Goal: Task Accomplishment & Management: Use online tool/utility

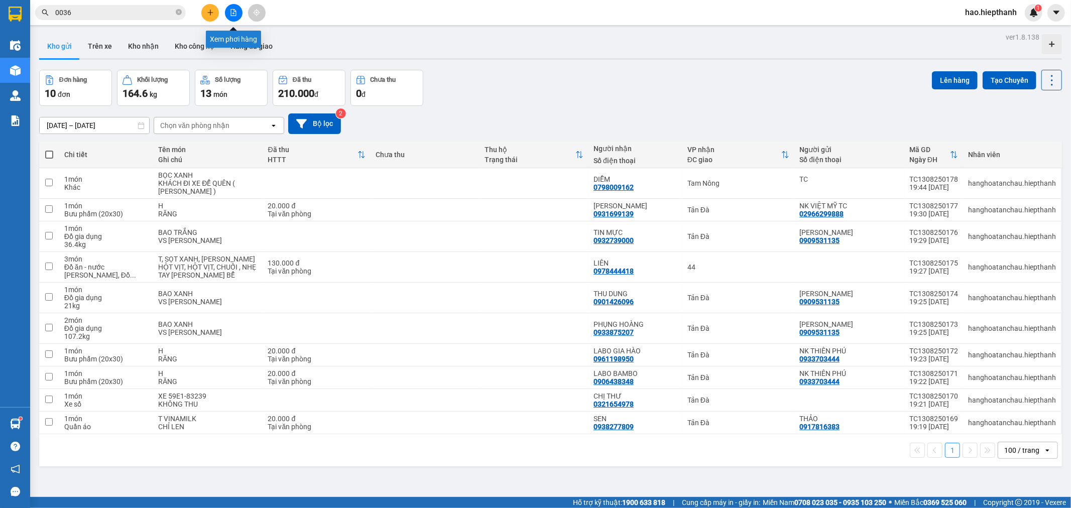
click at [234, 8] on button at bounding box center [234, 13] width 18 height 18
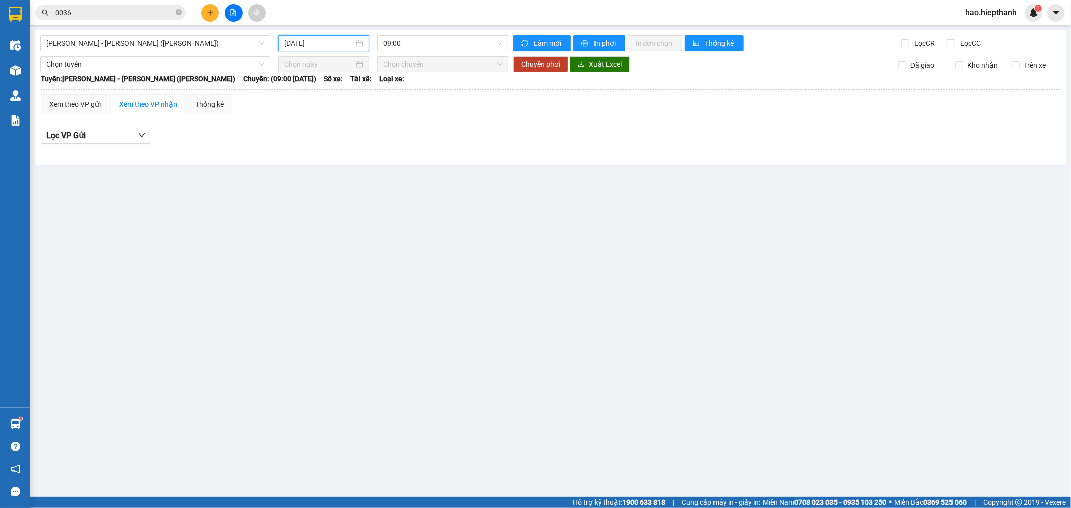
click at [311, 46] on input "[DATE]" at bounding box center [319, 43] width 70 height 11
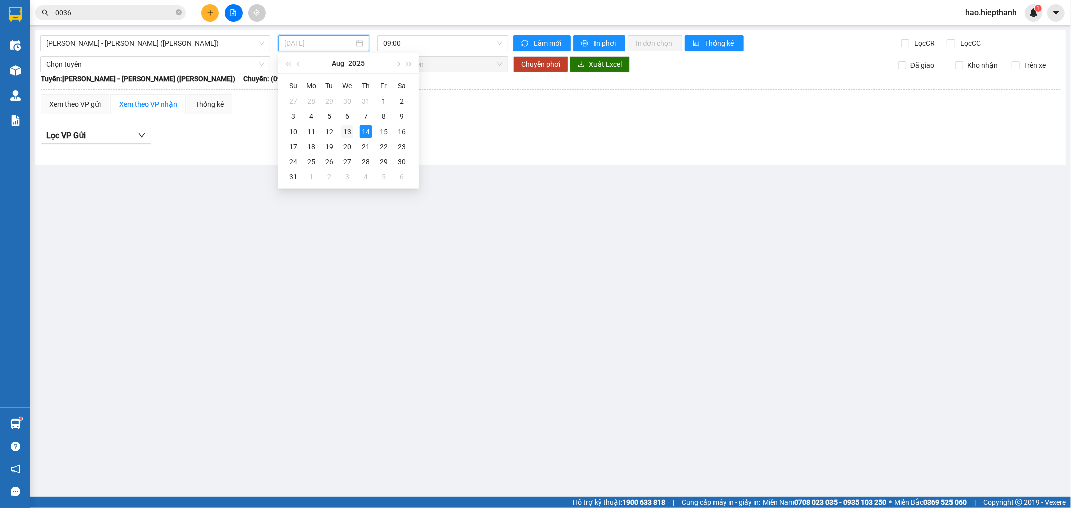
click at [347, 133] on div "13" at bounding box center [347, 132] width 12 height 12
type input "[DATE]"
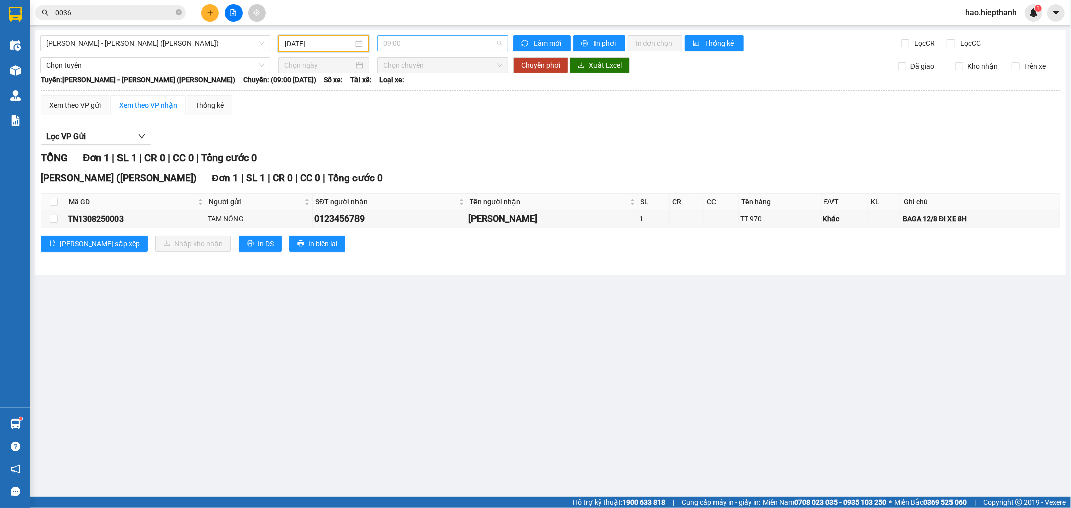
click at [428, 45] on span "09:00" at bounding box center [442, 43] width 119 height 15
click at [410, 113] on div "21:00" at bounding box center [422, 111] width 78 height 11
